Goal: Information Seeking & Learning: Learn about a topic

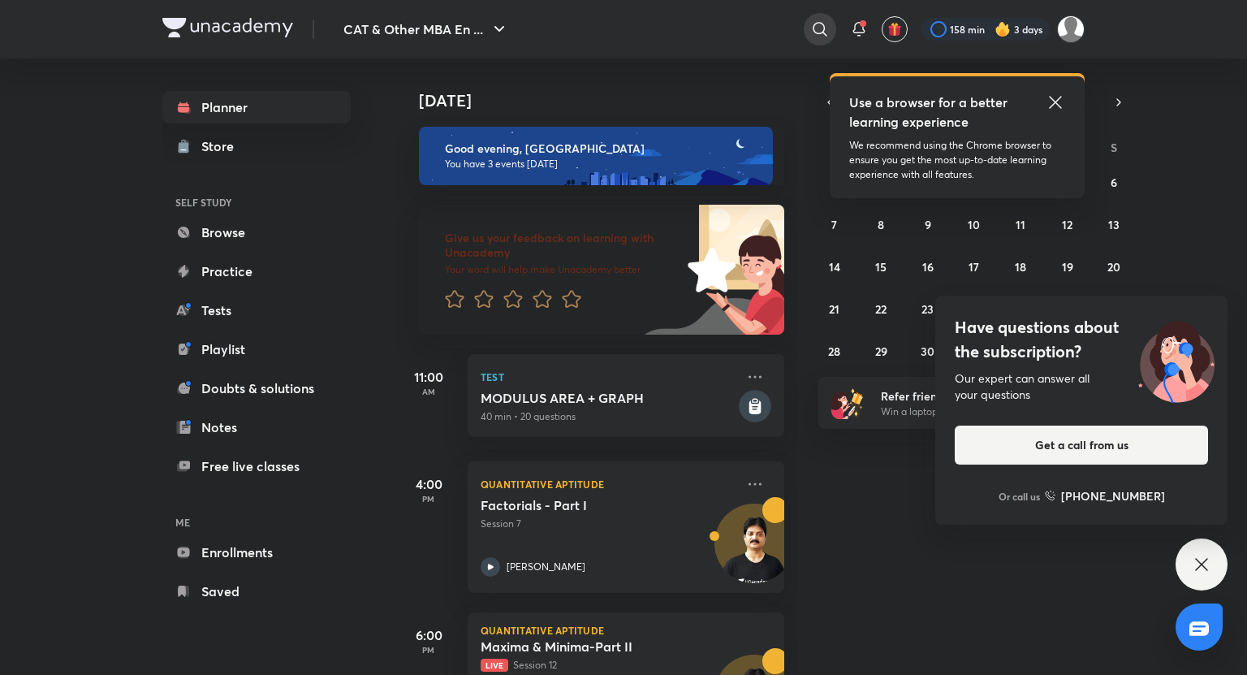
click at [811, 37] on icon at bounding box center [819, 28] width 19 height 19
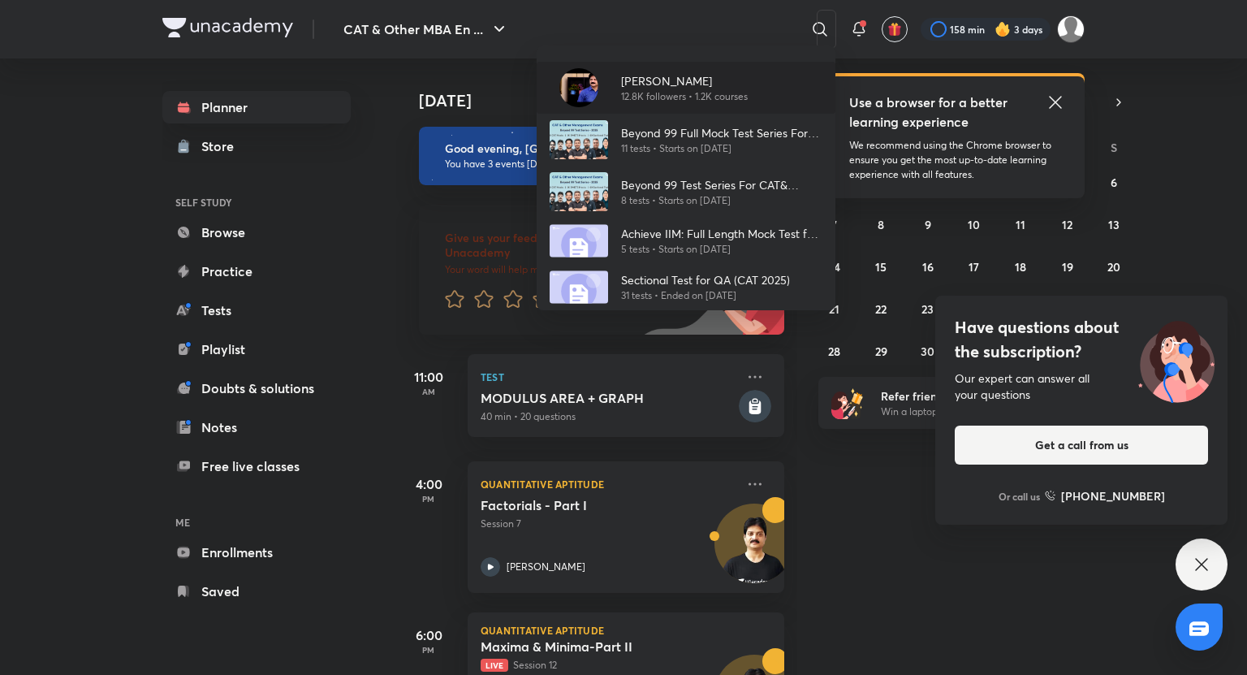
click at [661, 93] on p "12.8K followers • 1.2K courses" at bounding box center [684, 96] width 127 height 15
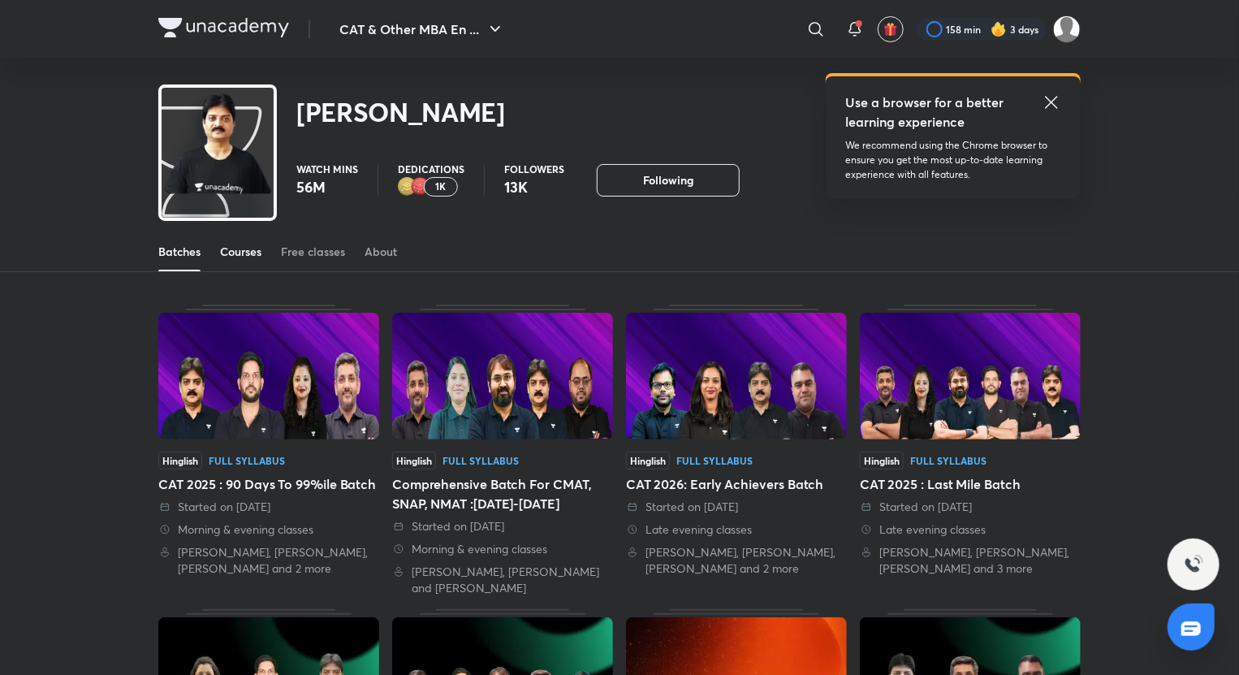
click at [245, 261] on link "Courses" at bounding box center [240, 251] width 41 height 39
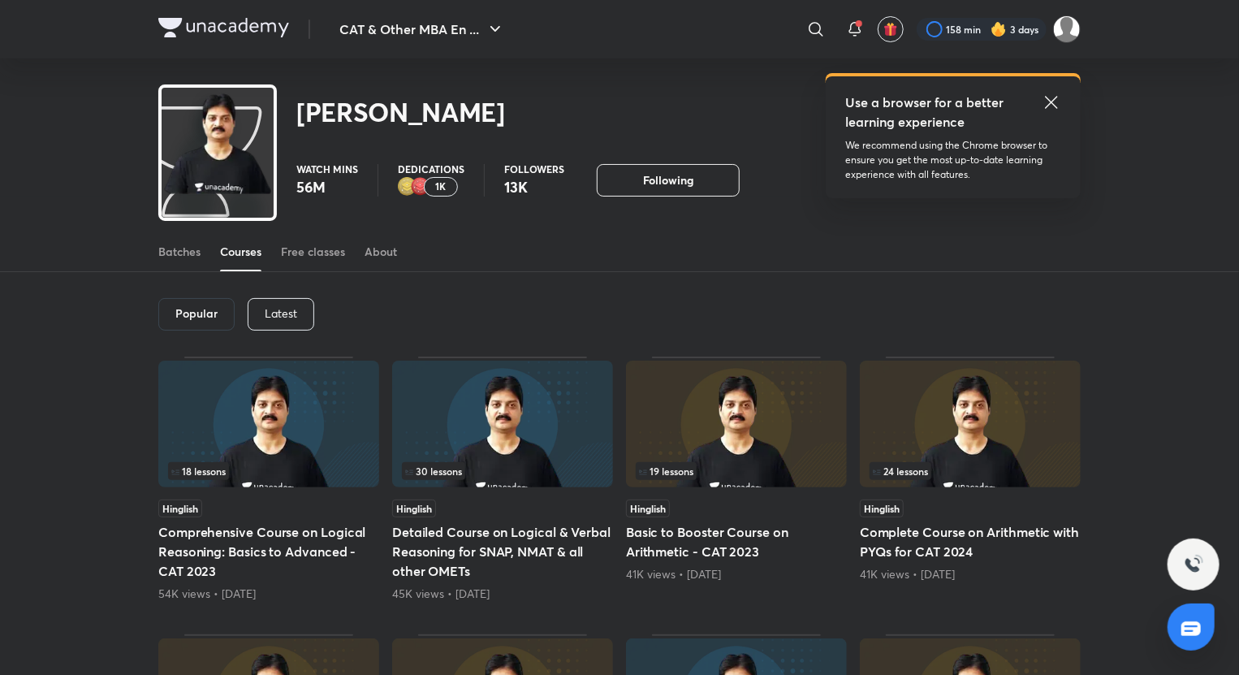
click at [285, 307] on p "Latest" at bounding box center [281, 313] width 32 height 13
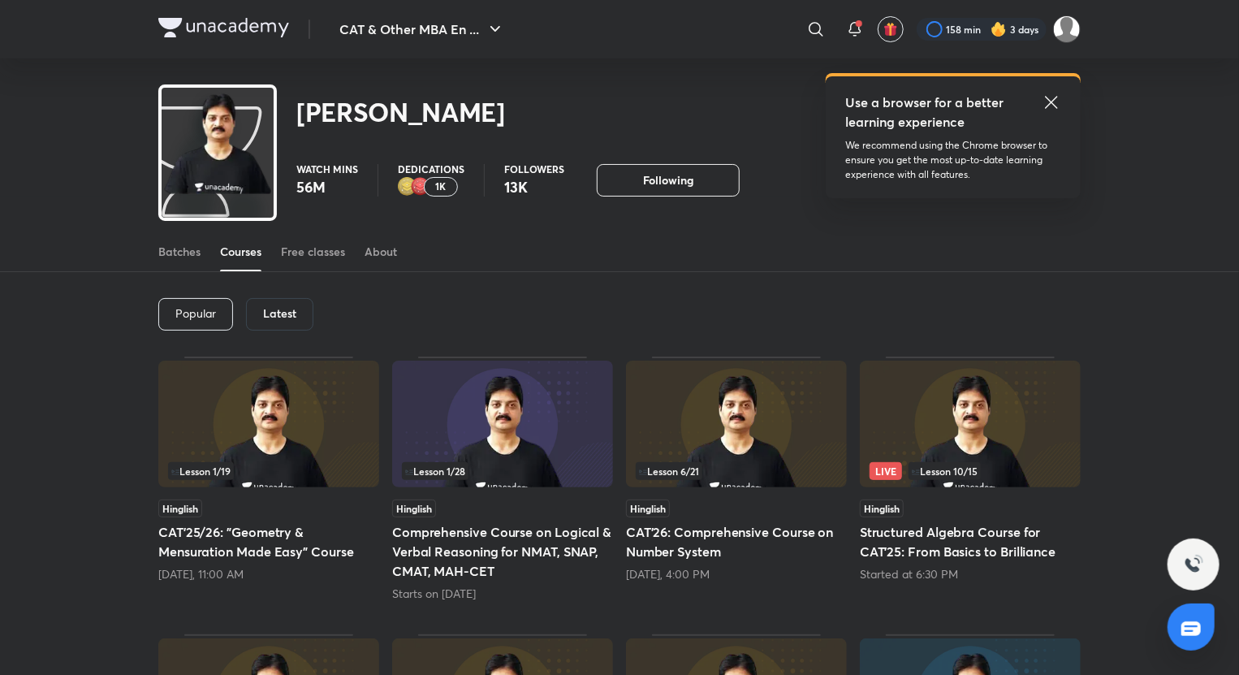
click at [989, 584] on div "Live Lesson 10 / 15 Hinglish Structured Algebra Course for CAT'25: From Basics …" at bounding box center [970, 479] width 221 height 245
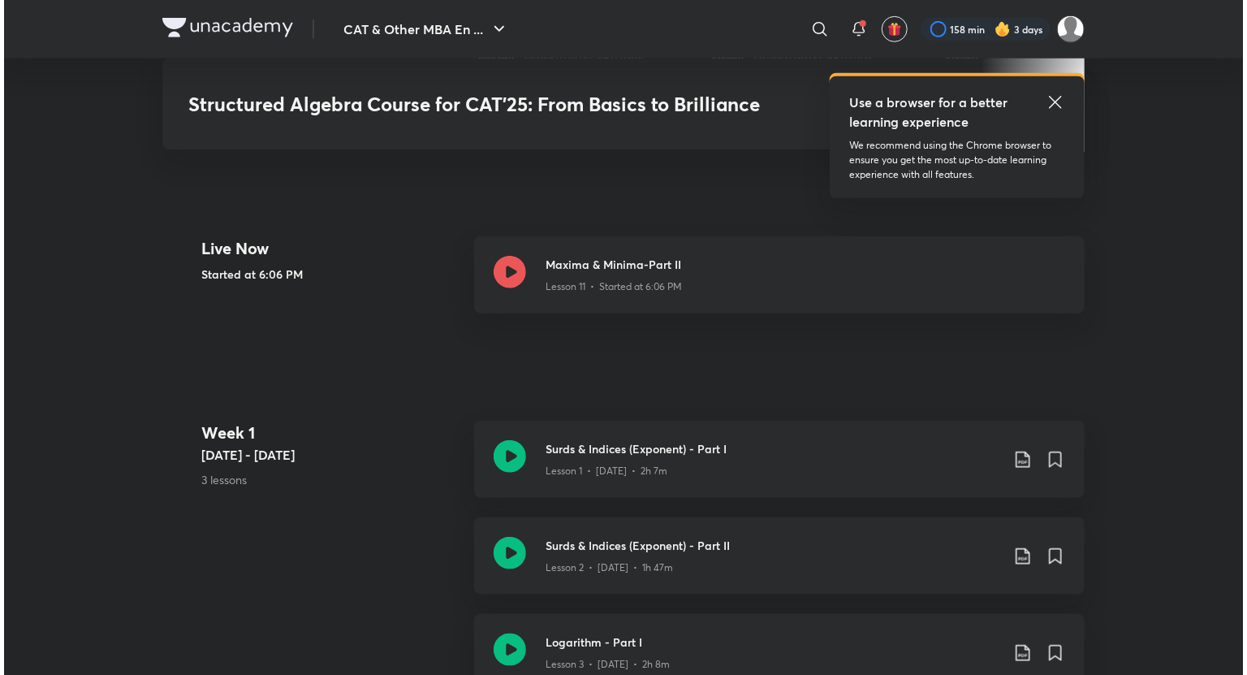
scroll to position [623, 0]
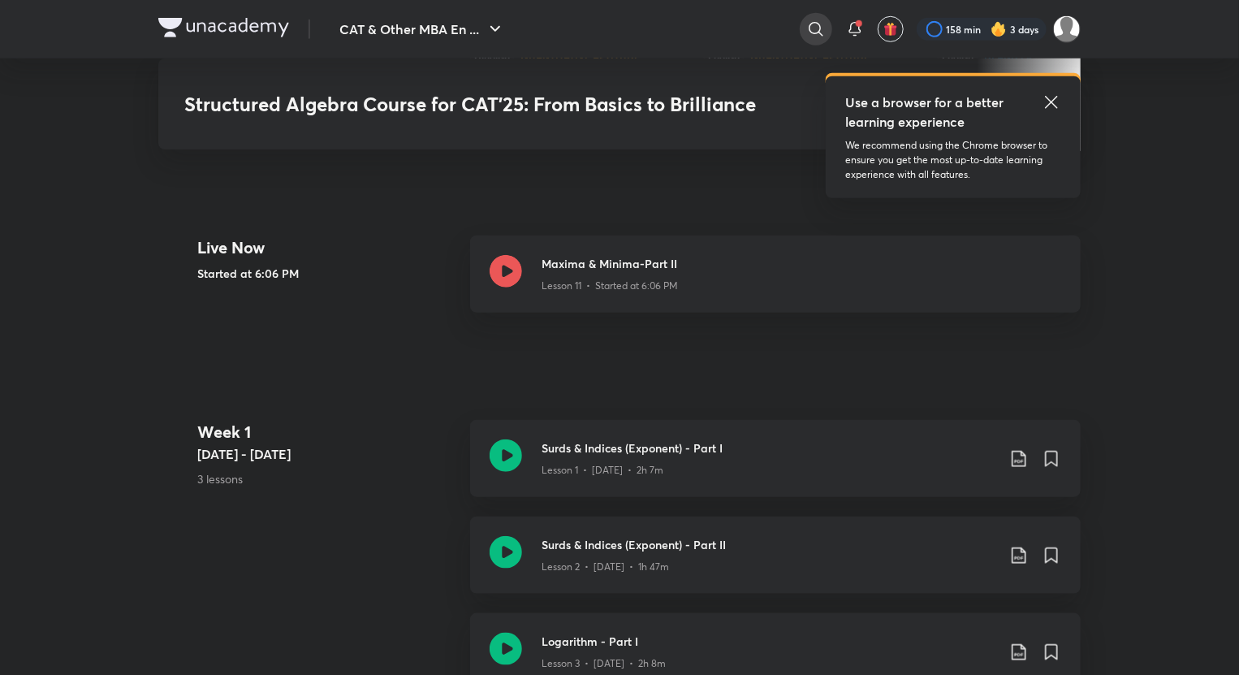
click at [805, 27] on div at bounding box center [816, 29] width 32 height 32
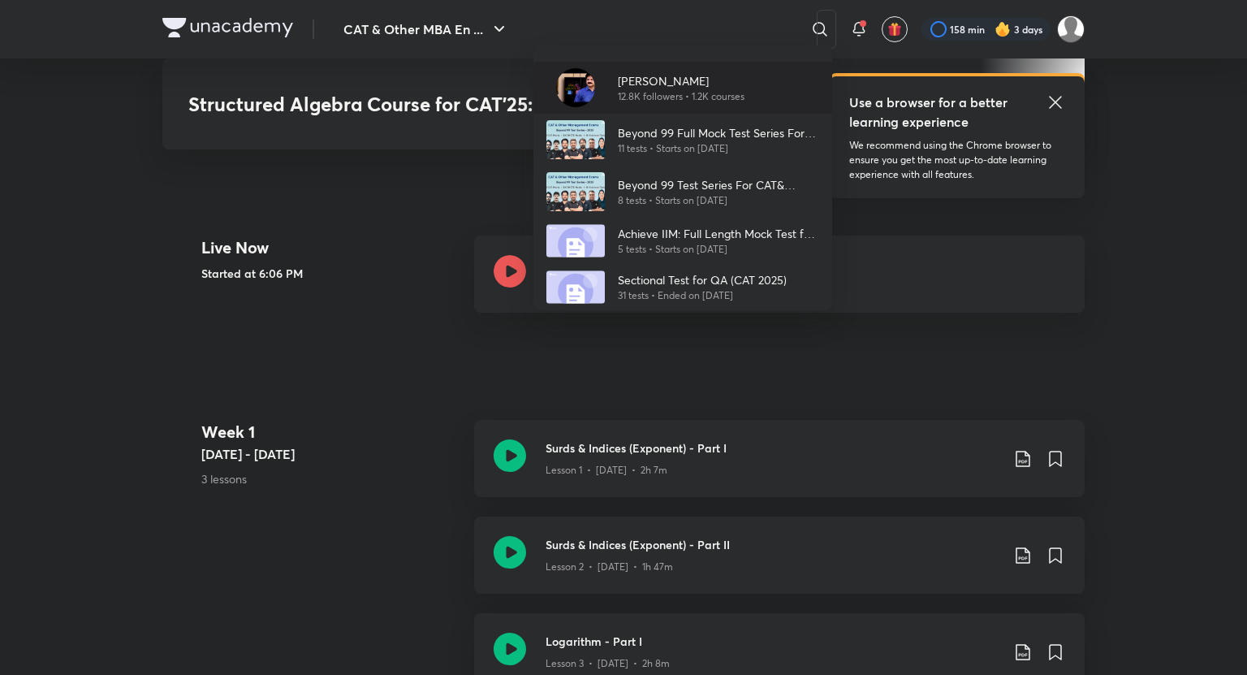
click at [715, 104] on div "[PERSON_NAME] 12.8K followers • 1.2K courses" at bounding box center [683, 88] width 299 height 52
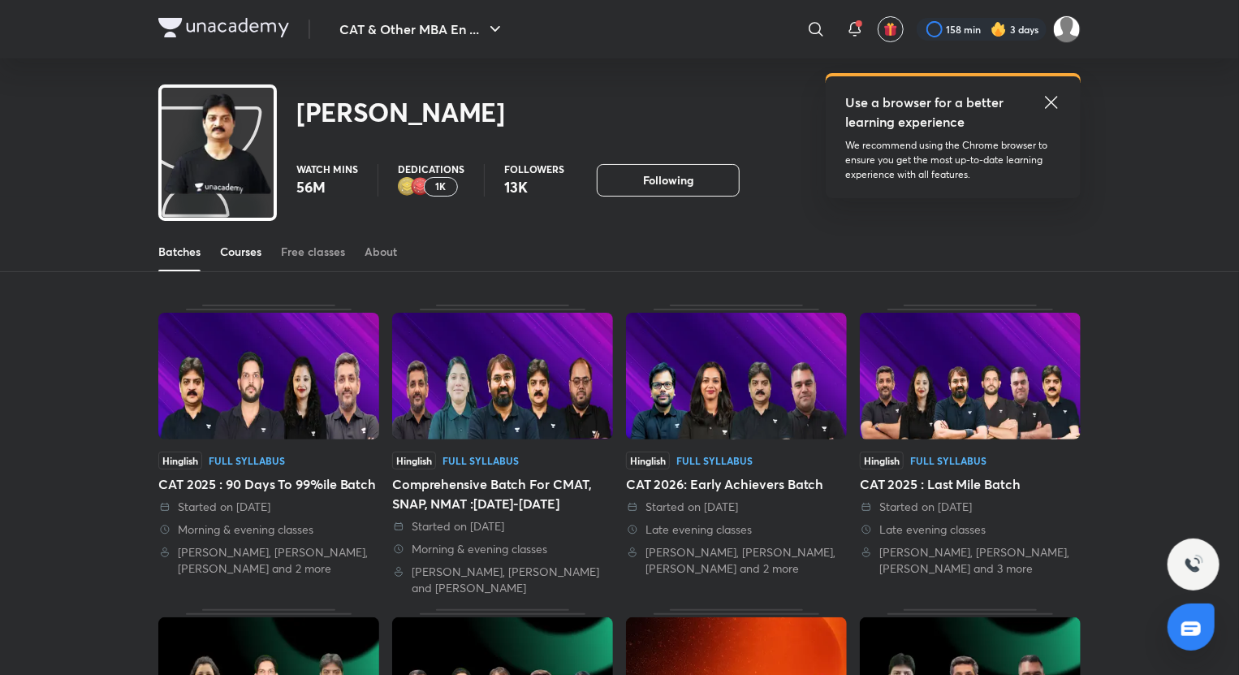
click at [240, 240] on link "Courses" at bounding box center [240, 251] width 41 height 39
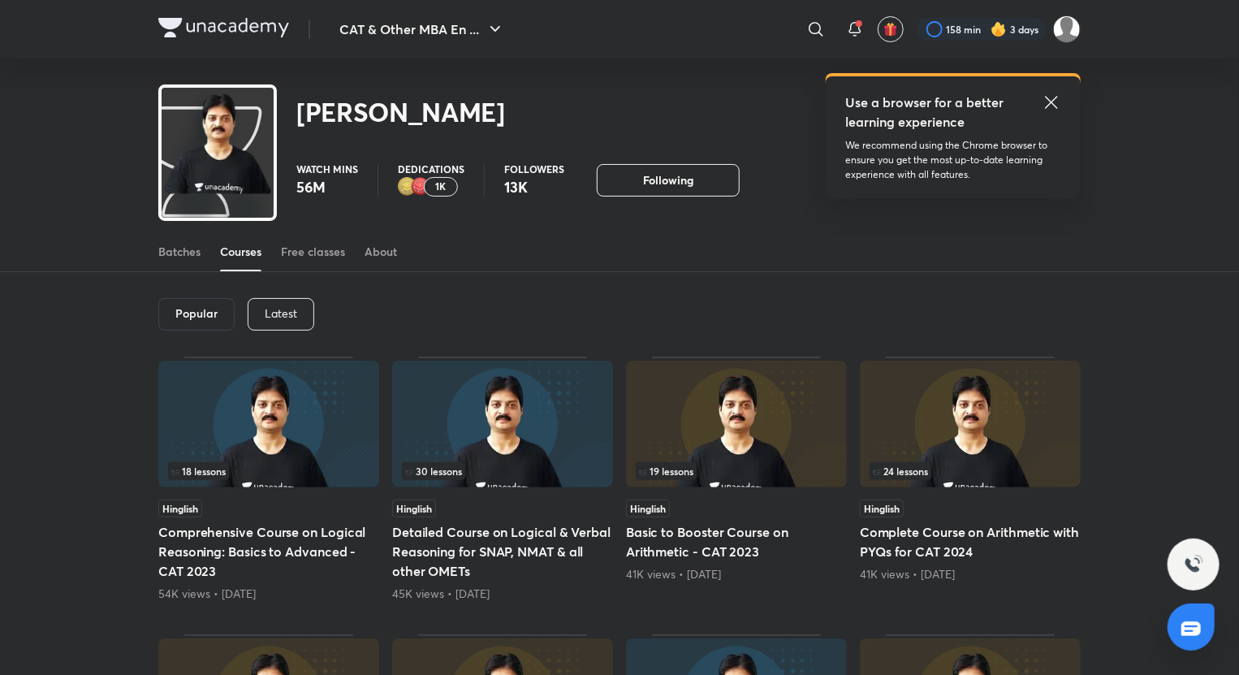
click at [283, 318] on p "Latest" at bounding box center [281, 313] width 32 height 13
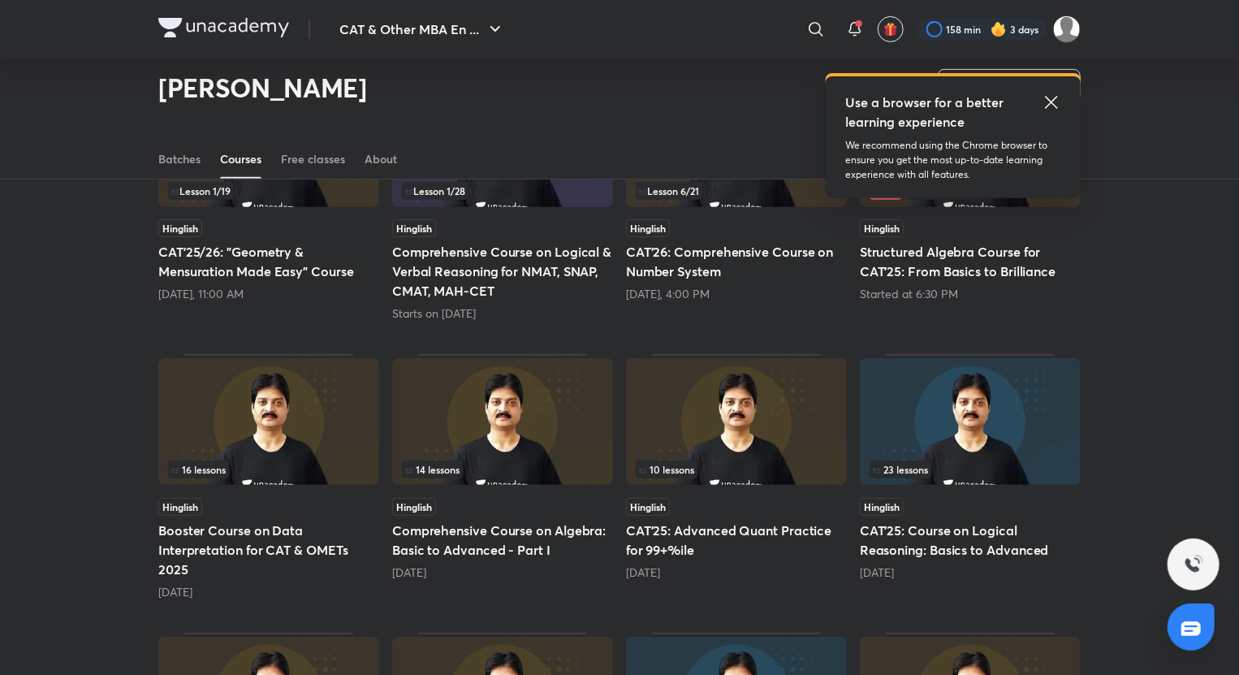
scroll to position [237, 0]
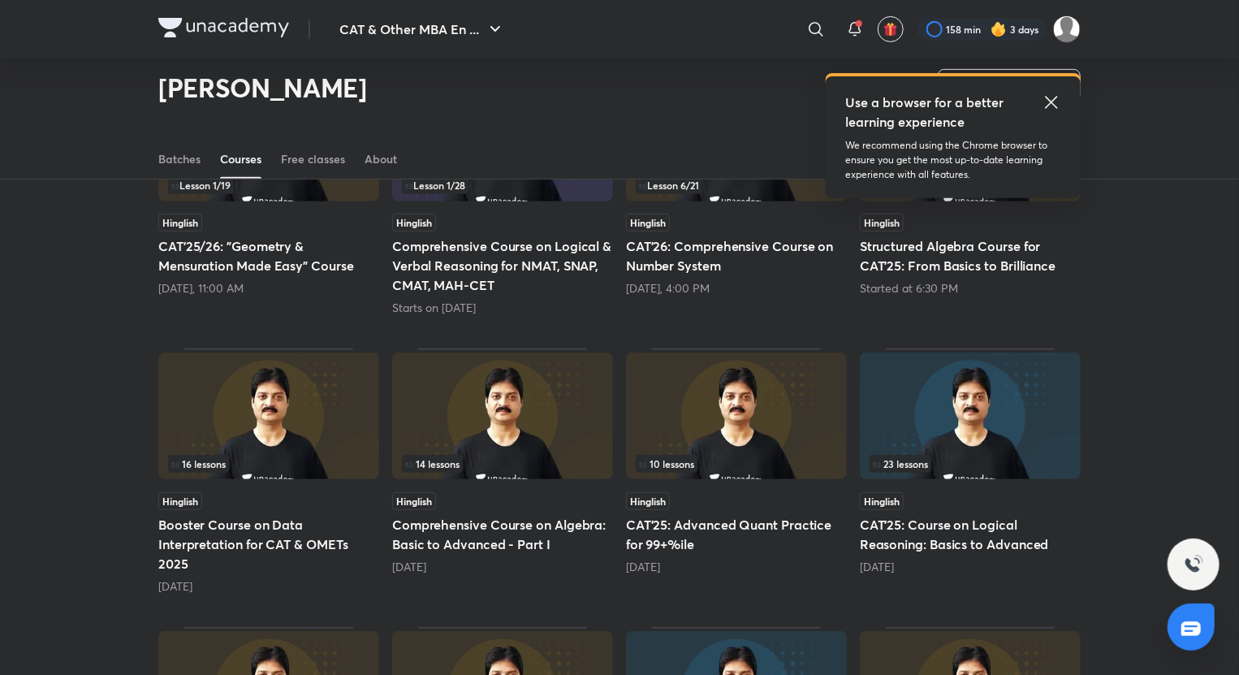
click at [560, 566] on div "[DATE]" at bounding box center [502, 567] width 221 height 16
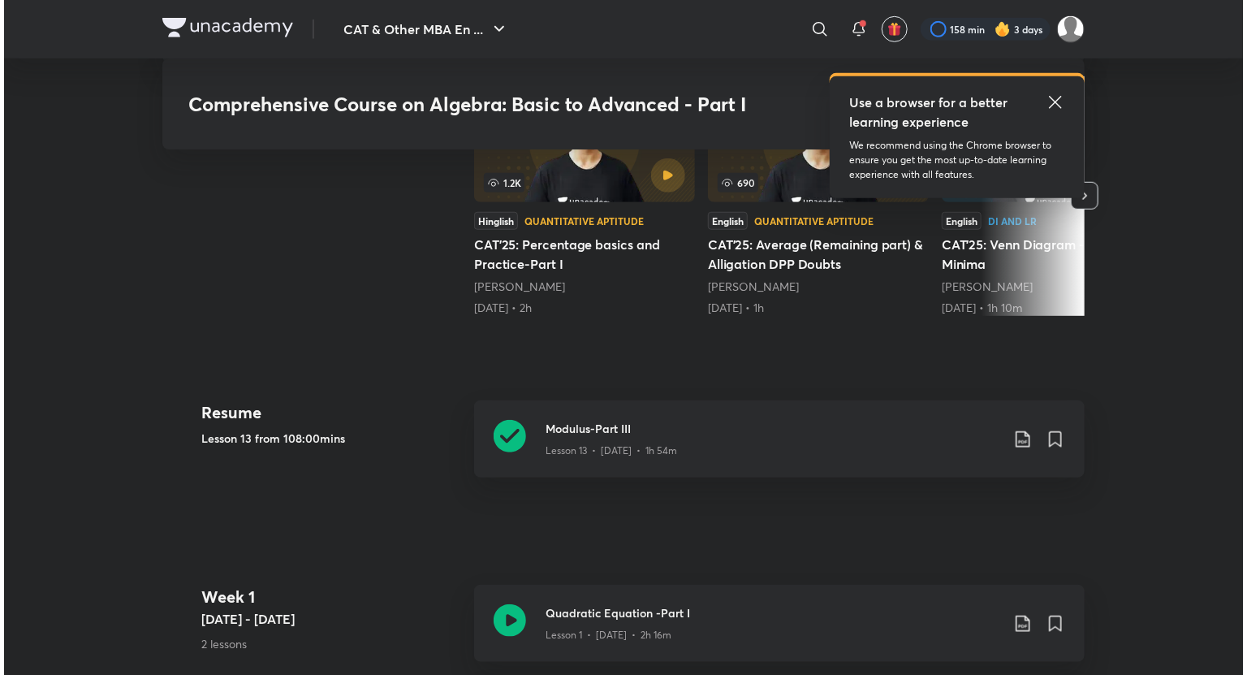
scroll to position [555, 0]
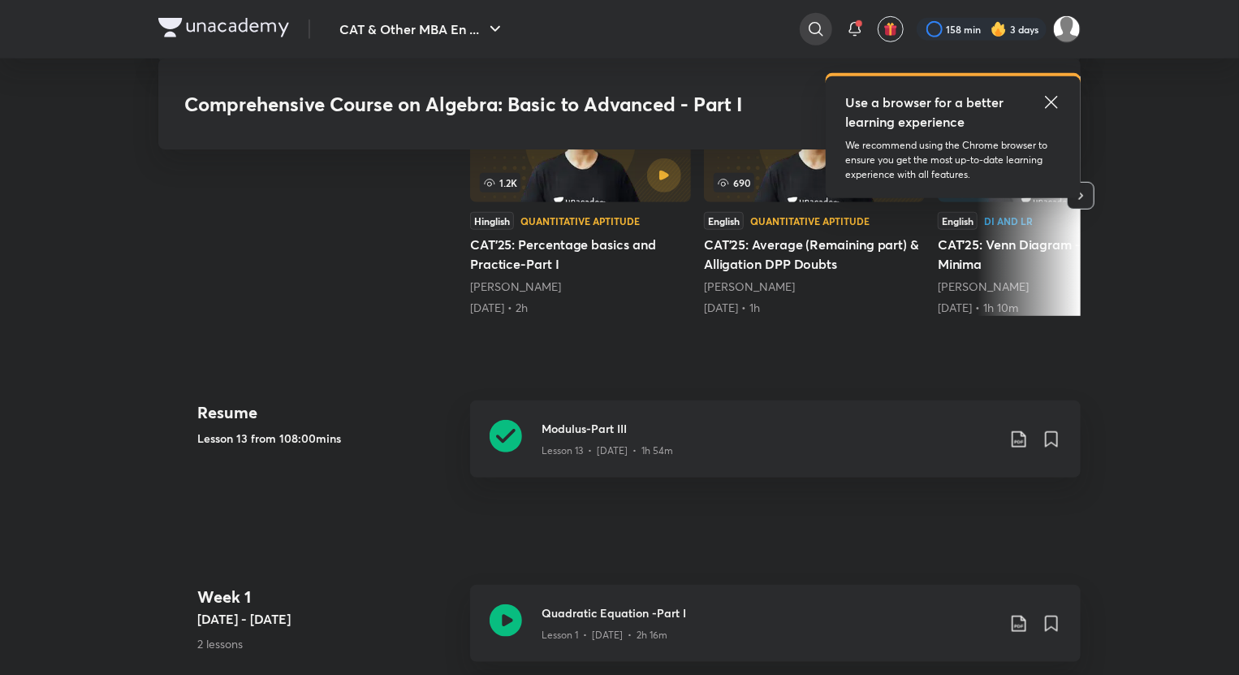
click at [818, 26] on icon at bounding box center [815, 28] width 19 height 19
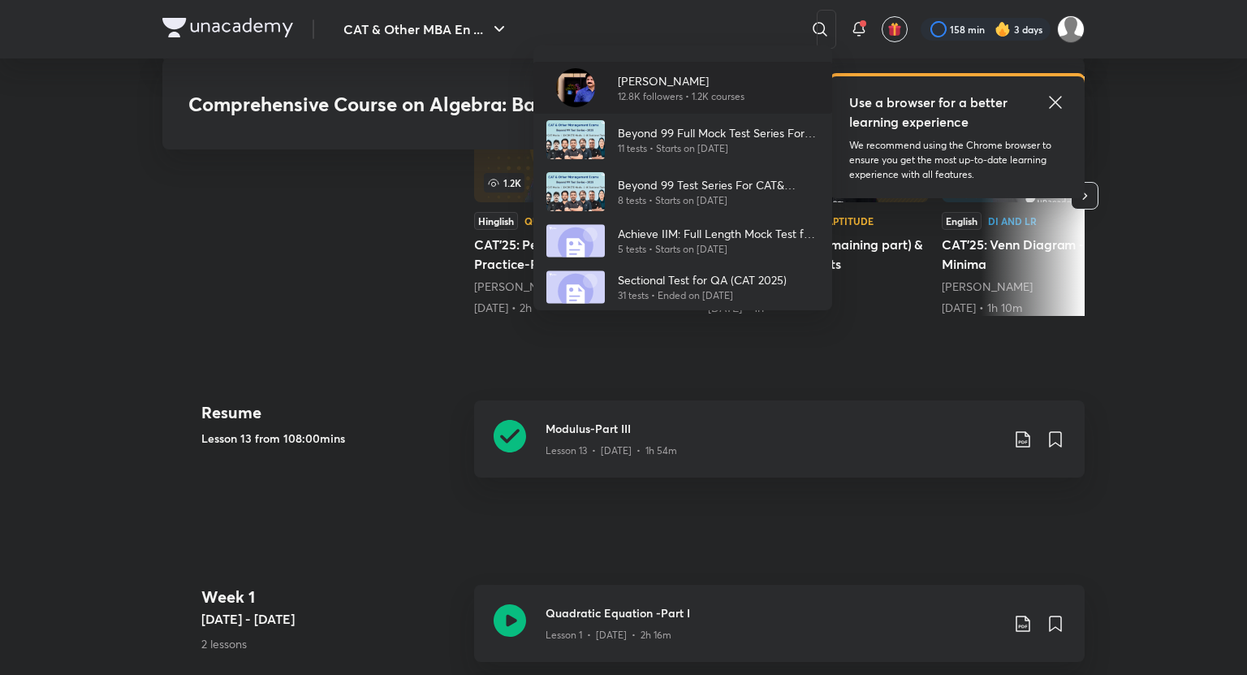
click at [679, 89] on p "12.8K followers • 1.2K courses" at bounding box center [681, 96] width 127 height 15
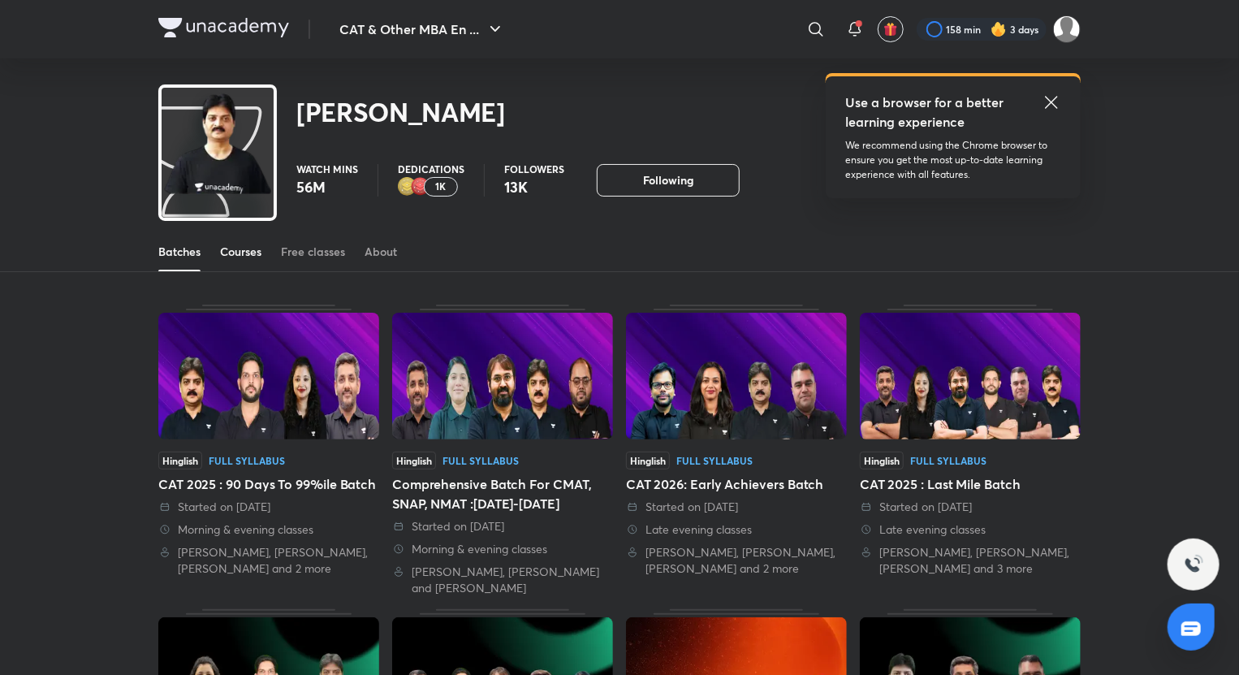
click at [249, 262] on link "Courses" at bounding box center [240, 251] width 41 height 39
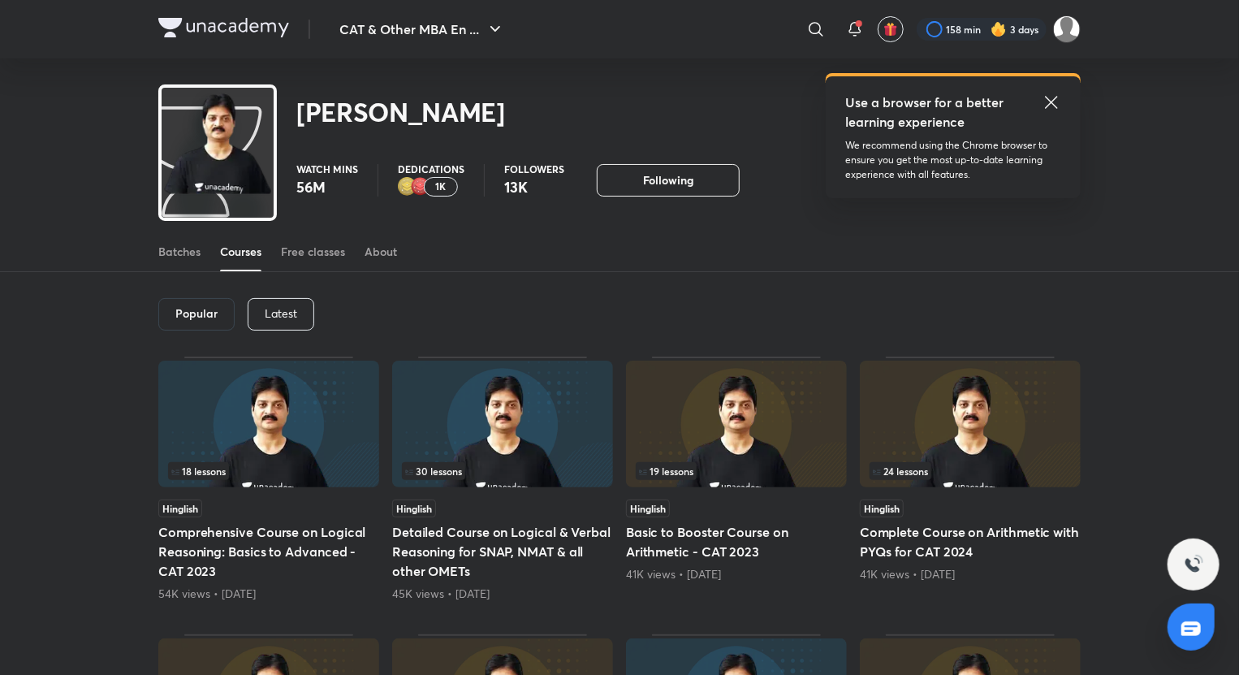
click at [263, 311] on div "Latest" at bounding box center [281, 314] width 67 height 32
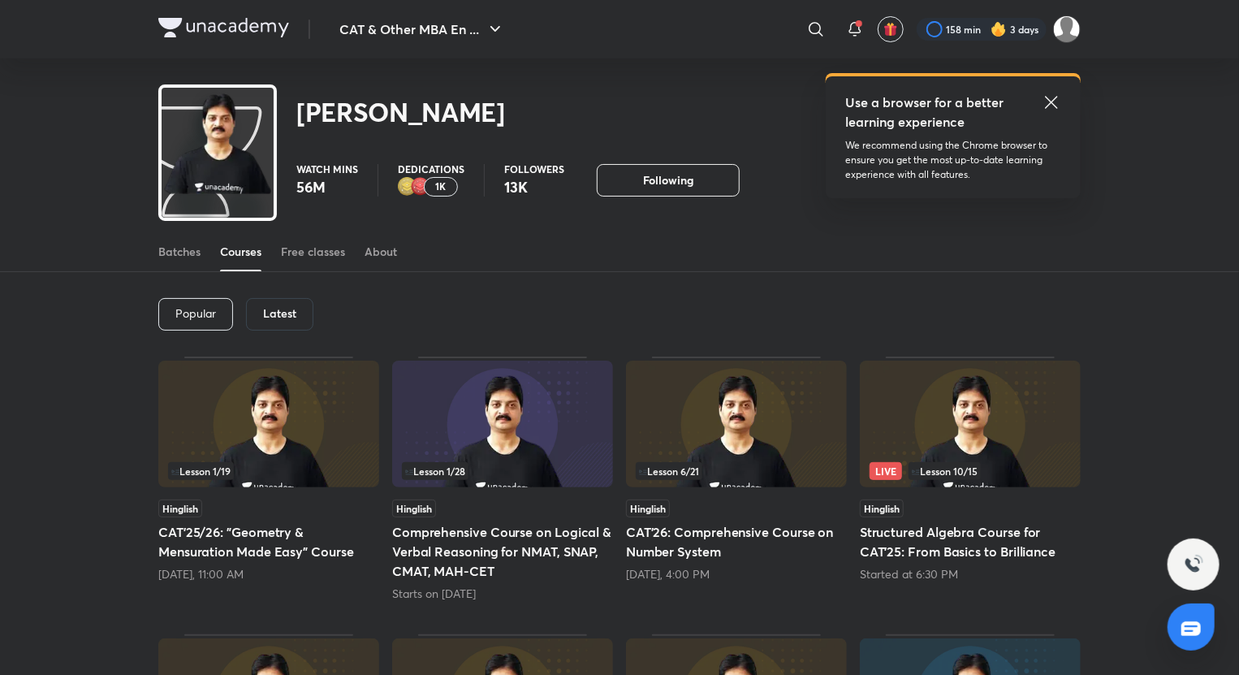
click at [947, 575] on div "Started at 6:30 PM" at bounding box center [970, 574] width 221 height 16
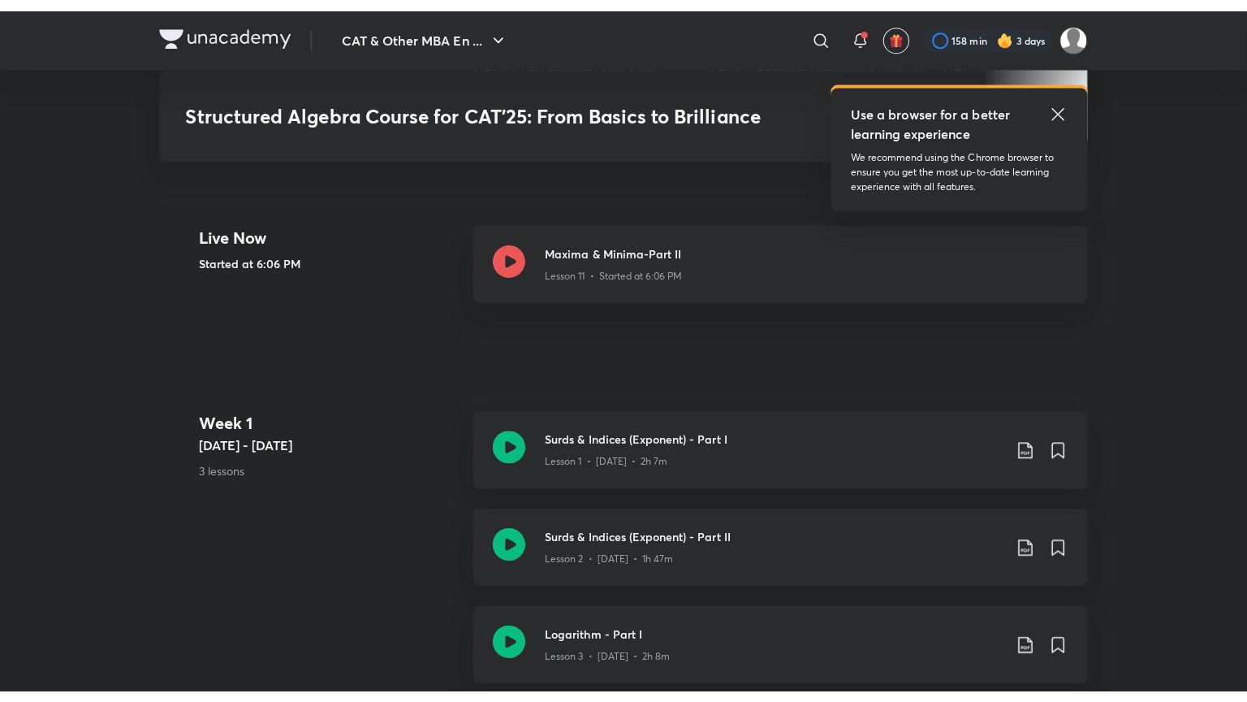
scroll to position [646, 0]
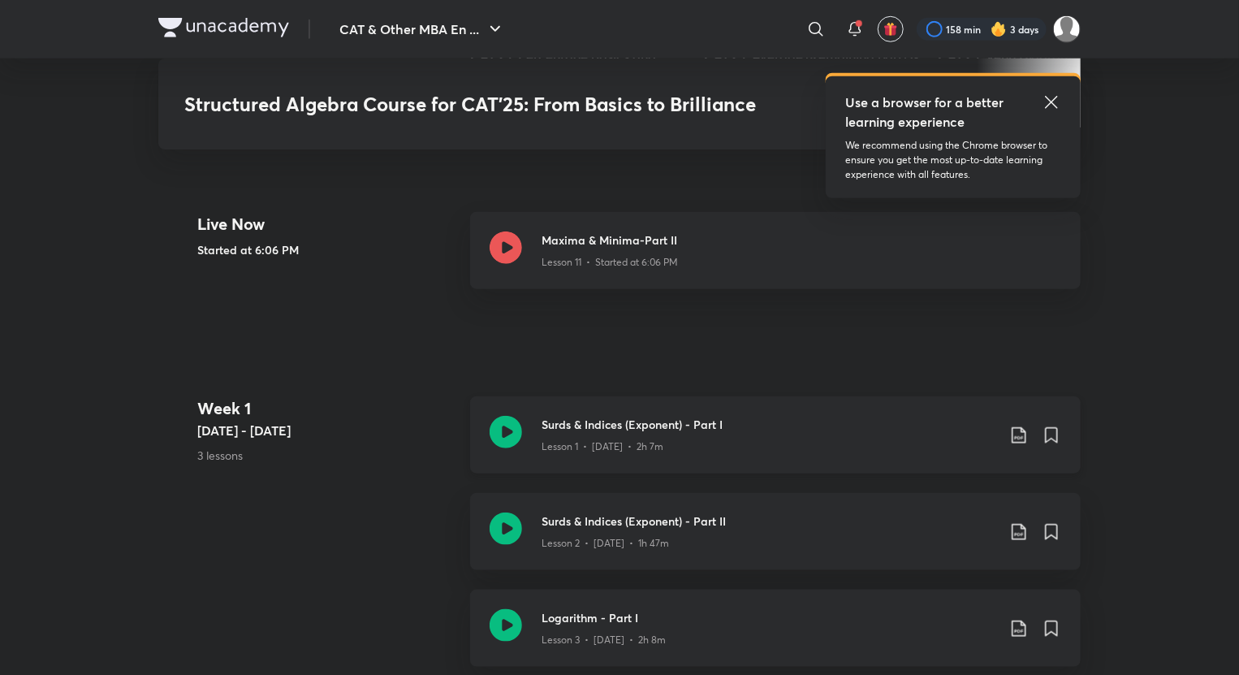
click at [505, 430] on icon at bounding box center [506, 432] width 32 height 32
